Goal: Information Seeking & Learning: Understand process/instructions

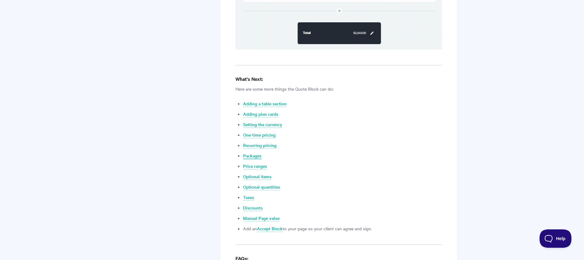
click at [254, 153] on link "Packages" at bounding box center [252, 156] width 18 height 7
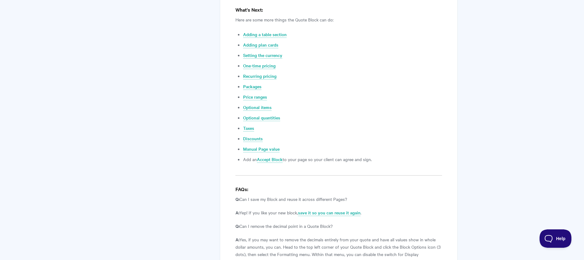
scroll to position [2335, 0]
click at [255, 85] on link "Packages" at bounding box center [252, 88] width 18 height 7
click at [258, 147] on link "Manual Page value" at bounding box center [261, 150] width 36 height 7
click at [262, 95] on link "Price ranges" at bounding box center [255, 98] width 24 height 7
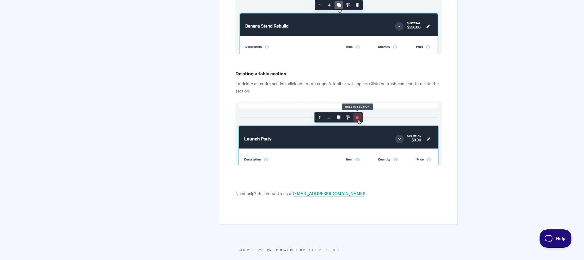
scroll to position [1945, 0]
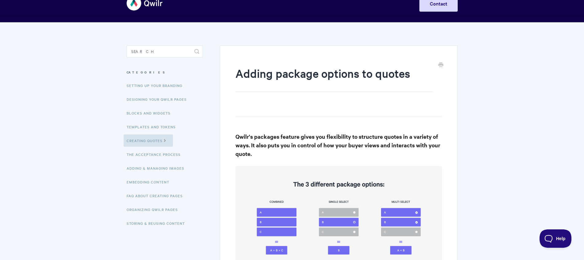
scroll to position [108, 0]
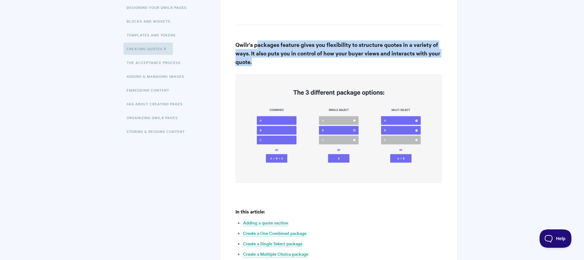
drag, startPoint x: 263, startPoint y: 47, endPoint x: 320, endPoint y: 65, distance: 59.3
click at [320, 65] on h3 "Qwilr's packages feature gives you flexibility to structure quotes in a variety…" at bounding box center [339, 53] width 206 height 26
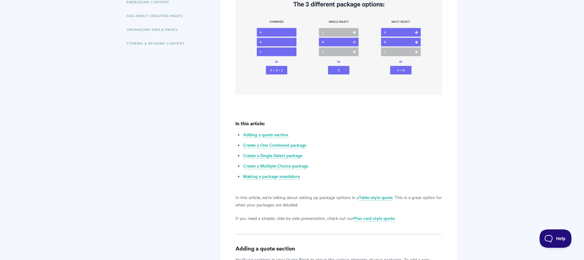
scroll to position [204, 0]
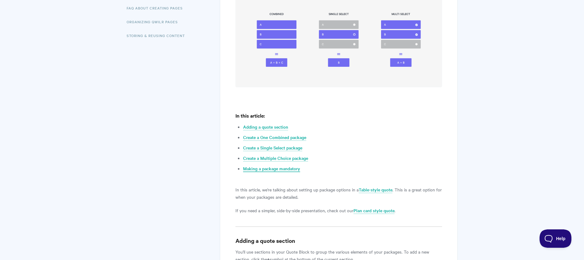
click at [286, 169] on link "Making a package mandatory" at bounding box center [271, 169] width 57 height 7
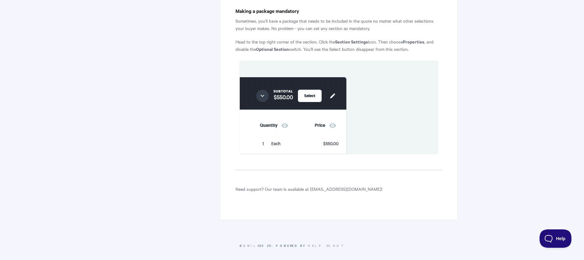
scroll to position [1376, 0]
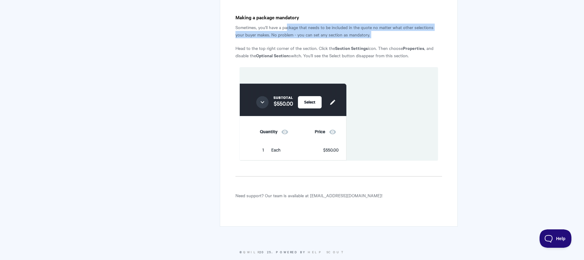
drag, startPoint x: 289, startPoint y: 30, endPoint x: 339, endPoint y: 40, distance: 50.9
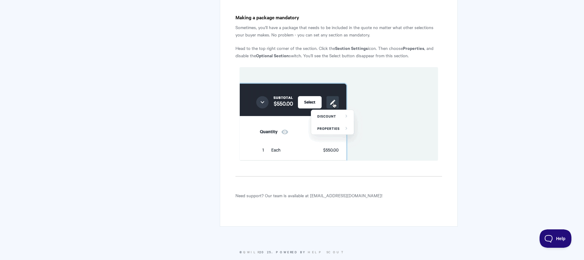
click at [330, 47] on p "Head to the top right corner of the section. Click the Section Settings icon. T…" at bounding box center [339, 51] width 206 height 15
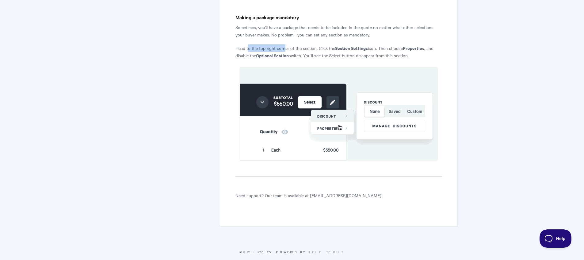
drag, startPoint x: 248, startPoint y: 48, endPoint x: 285, endPoint y: 49, distance: 37.1
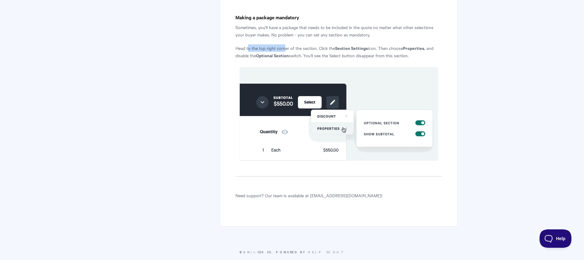
click at [285, 49] on p "Head to the top right corner of the section. Click the Section Settings icon. T…" at bounding box center [339, 51] width 206 height 15
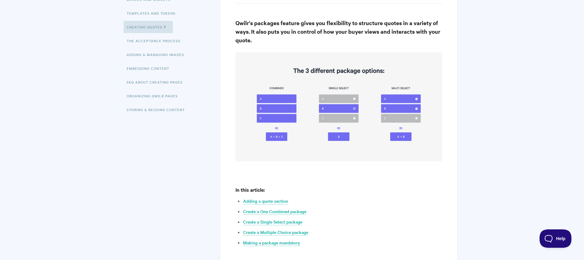
scroll to position [130, 0]
click at [301, 212] on link "Create a One Combined package" at bounding box center [274, 211] width 63 height 7
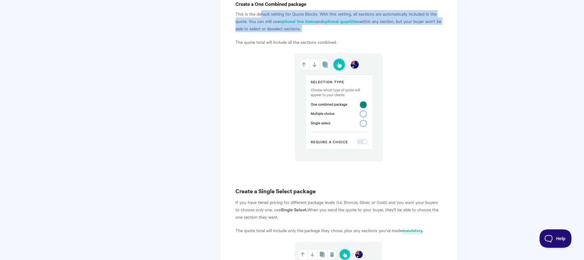
drag, startPoint x: 261, startPoint y: 15, endPoint x: 417, endPoint y: 34, distance: 157.3
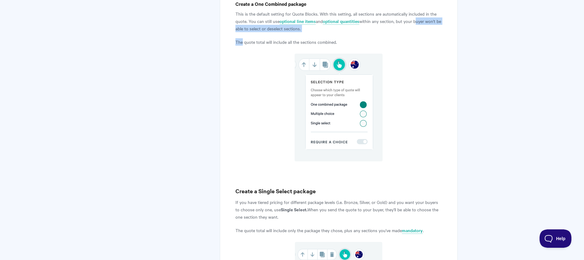
drag, startPoint x: 417, startPoint y: 34, endPoint x: 417, endPoint y: 25, distance: 9.2
click at [417, 25] on p "This is the default setting for Quote Blocks. With this setting, all sections a…" at bounding box center [339, 21] width 206 height 22
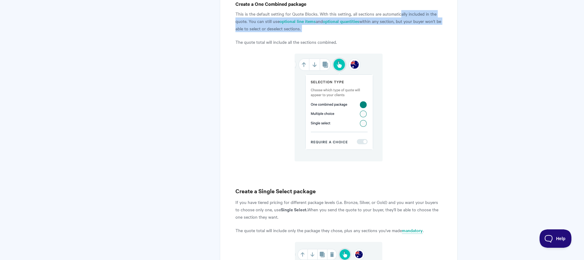
drag, startPoint x: 406, startPoint y: 34, endPoint x: 400, endPoint y: 16, distance: 19.5
click at [400, 16] on p "This is the default setting for Quote Blocks. With this setting, all sections a…" at bounding box center [339, 21] width 206 height 22
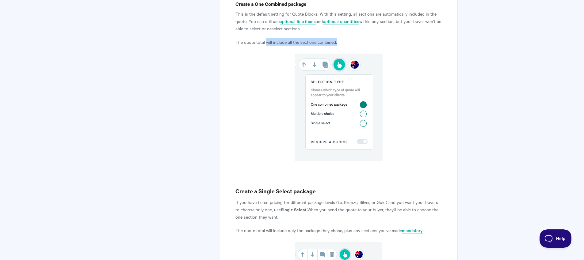
drag, startPoint x: 354, startPoint y: 40, endPoint x: 267, endPoint y: 40, distance: 87.7
click at [267, 40] on p "The quote total will include all the sections combined." at bounding box center [339, 41] width 206 height 7
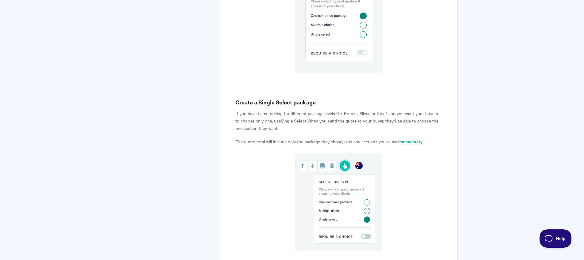
scroll to position [956, 0]
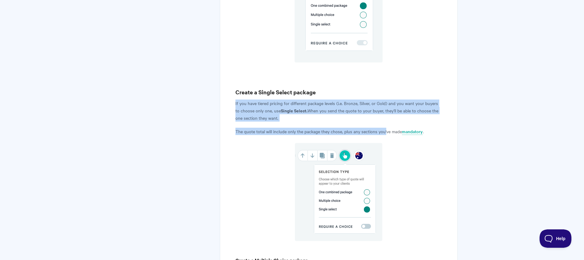
drag, startPoint x: 262, startPoint y: 98, endPoint x: 389, endPoint y: 117, distance: 128.0
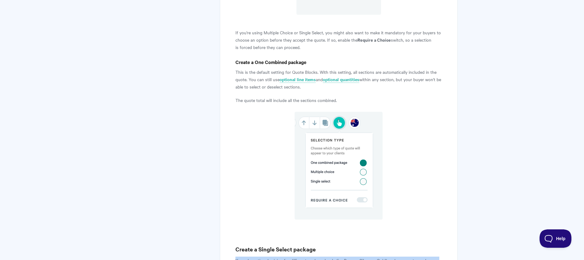
scroll to position [800, 0]
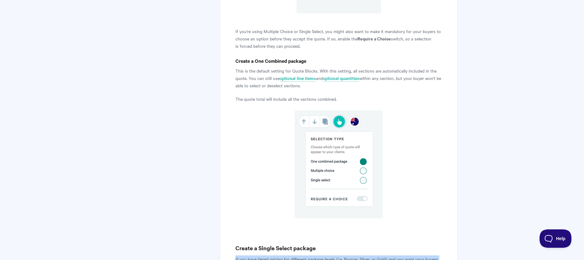
drag, startPoint x: 367, startPoint y: 38, endPoint x: 414, endPoint y: 49, distance: 48.9
click at [414, 49] on p "If you're using Multiple Choice or Single Select, you might also want to make i…" at bounding box center [339, 39] width 206 height 22
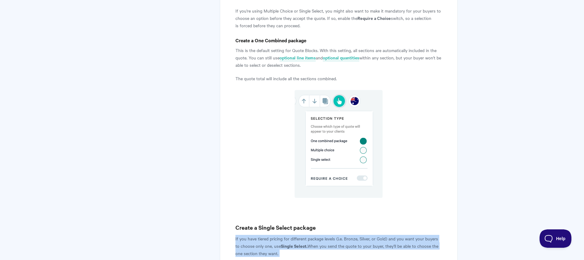
scroll to position [825, 0]
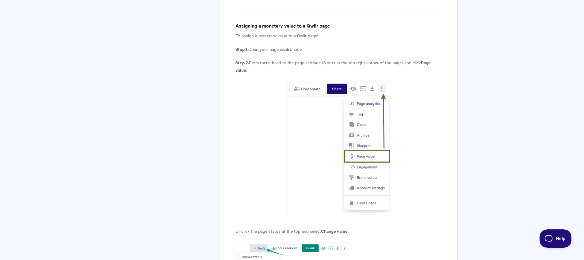
scroll to position [272, 0]
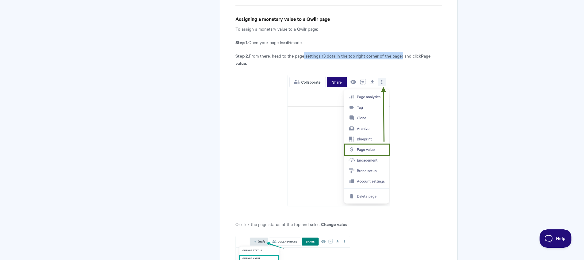
drag, startPoint x: 302, startPoint y: 54, endPoint x: 399, endPoint y: 52, distance: 97.2
click at [399, 52] on p "Step 2. From there, head to the page settings (3 dots in the top right corner o…" at bounding box center [339, 59] width 206 height 15
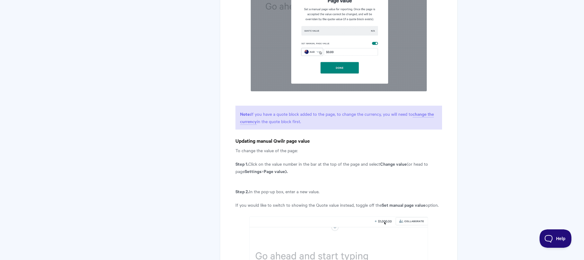
scroll to position [861, 0]
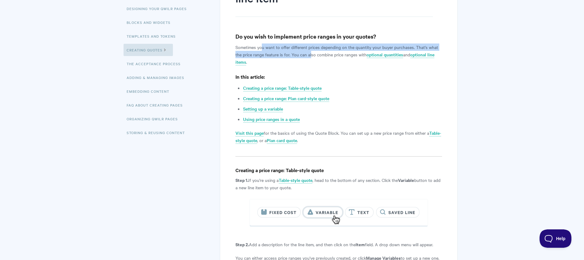
drag, startPoint x: 263, startPoint y: 48, endPoint x: 312, endPoint y: 55, distance: 48.9
click at [312, 55] on p "Sometimes you want to offer different prices depending on the quantity your buy…" at bounding box center [339, 55] width 206 height 22
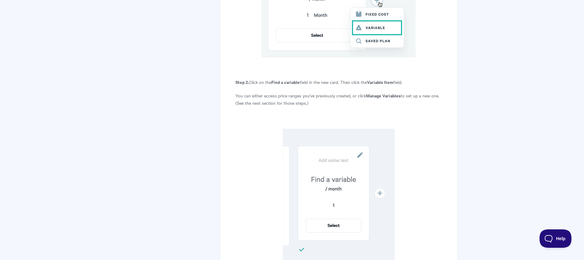
scroll to position [621, 0]
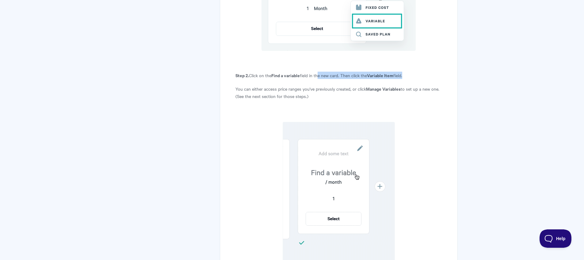
drag, startPoint x: 343, startPoint y: 83, endPoint x: 412, endPoint y: 108, distance: 73.2
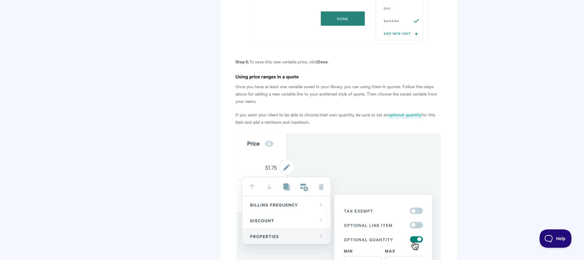
scroll to position [1821, 0]
